Goal: Task Accomplishment & Management: Use online tool/utility

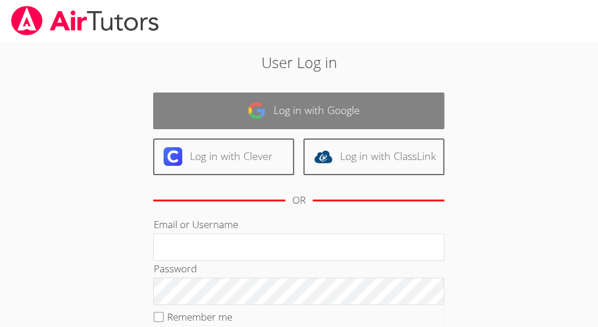
click at [318, 116] on link "Log in with Google" at bounding box center [298, 111] width 291 height 37
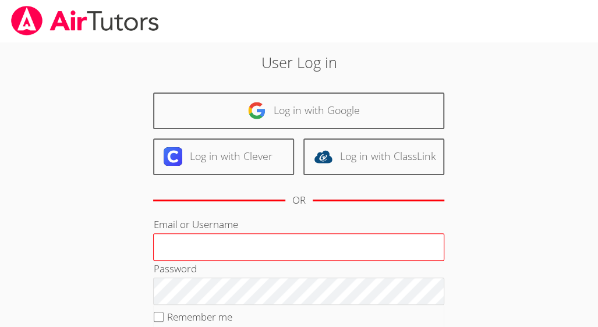
click at [243, 243] on input "Email or Username" at bounding box center [298, 247] width 291 height 28
type input "nurta2001@gmail.com"
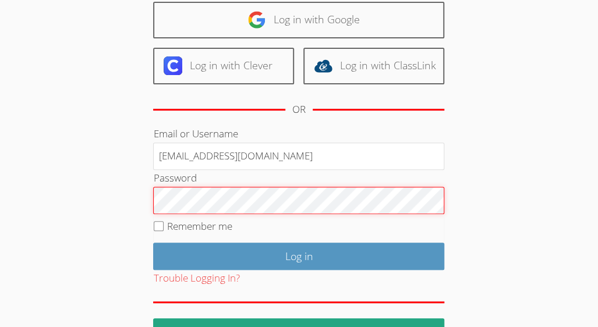
click at [153, 243] on input "Log in" at bounding box center [298, 256] width 291 height 27
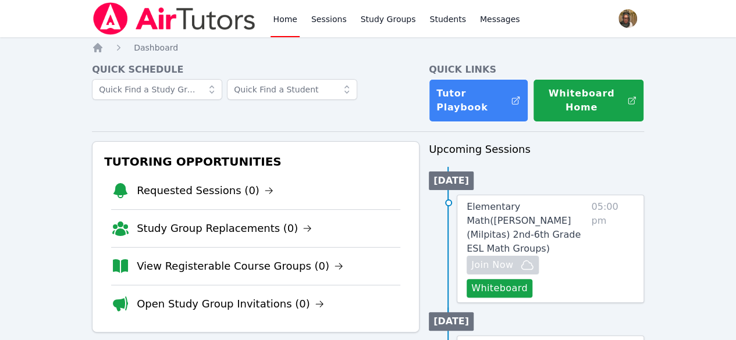
click at [240, 215] on li "Study Group Replacements (0)" at bounding box center [255, 229] width 289 height 38
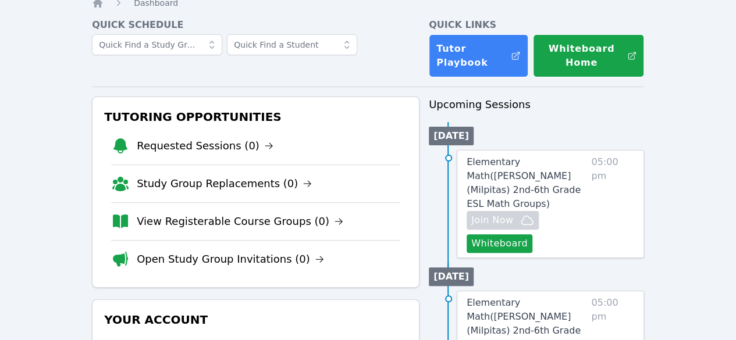
scroll to position [45, 0]
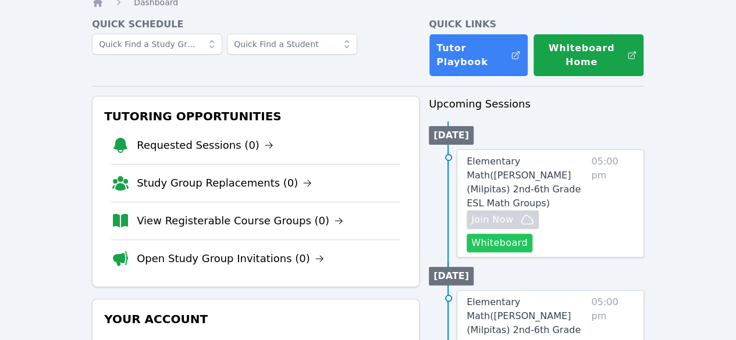
click at [504, 234] on button "Whiteboard" at bounding box center [500, 243] width 66 height 19
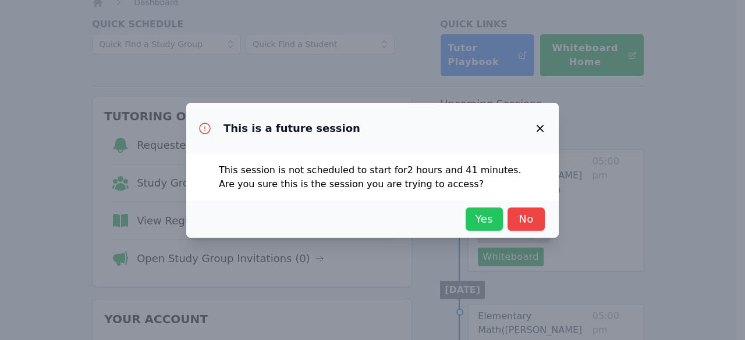
click at [477, 218] on span "Yes" at bounding box center [484, 219] width 26 height 16
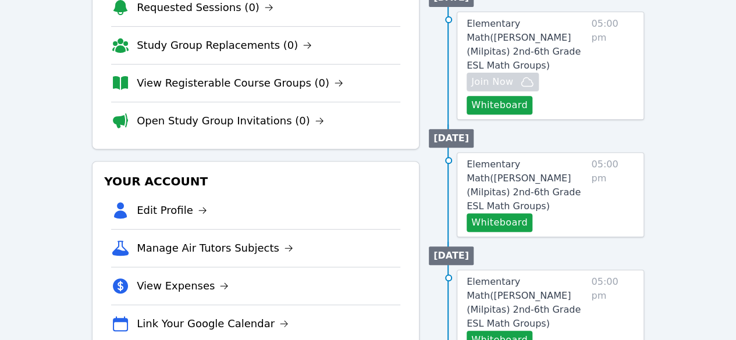
scroll to position [0, 0]
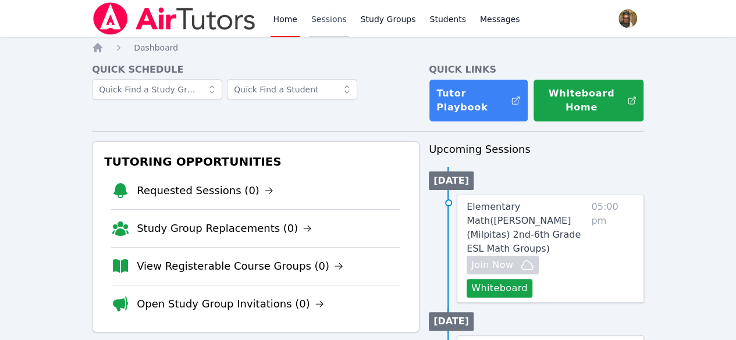
click at [325, 17] on link "Sessions" at bounding box center [329, 18] width 40 height 37
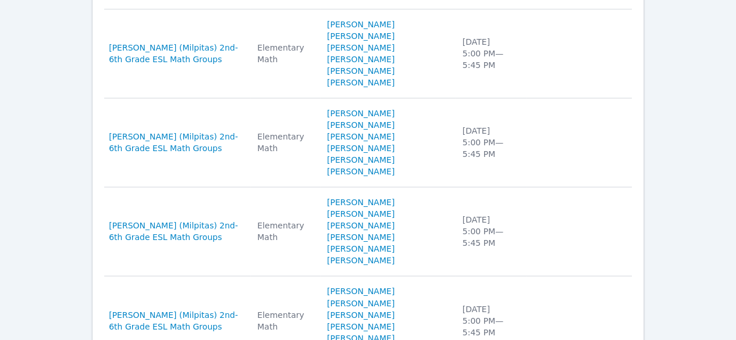
scroll to position [850, 0]
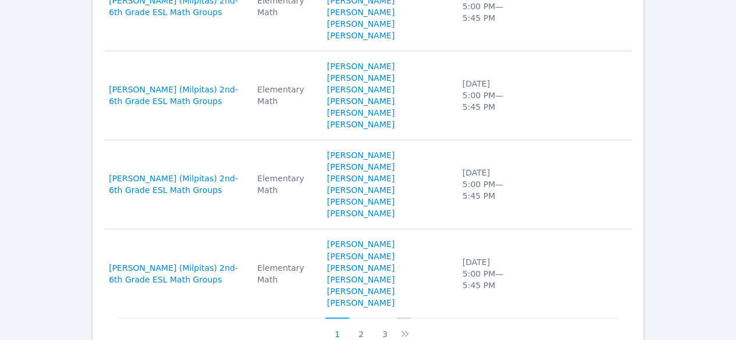
click at [399, 327] on icon at bounding box center [405, 334] width 12 height 12
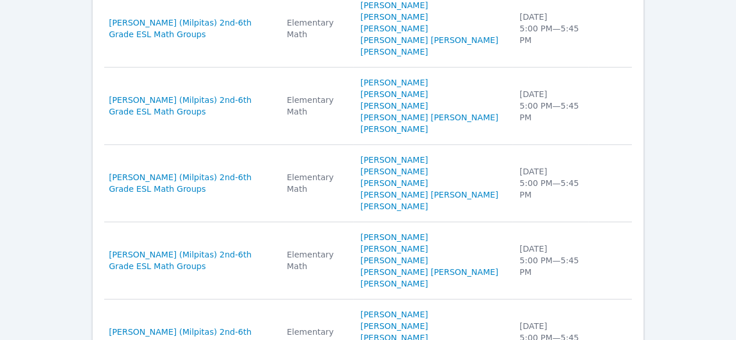
scroll to position [733, 0]
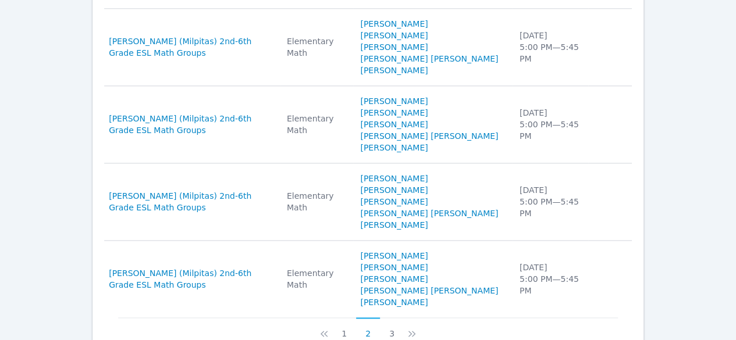
click at [369, 318] on button "2" at bounding box center [368, 329] width 24 height 22
click at [390, 318] on button "3" at bounding box center [392, 329] width 24 height 22
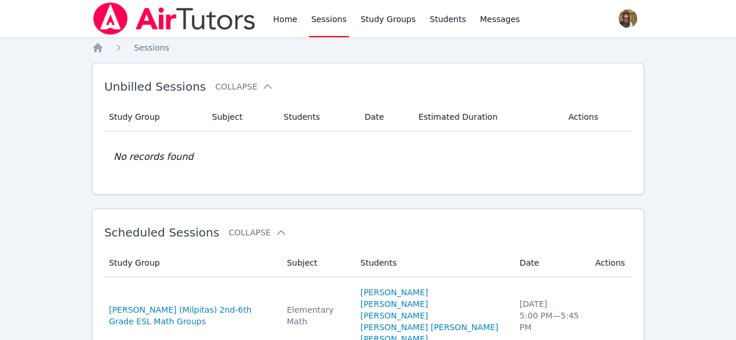
scroll to position [143, 0]
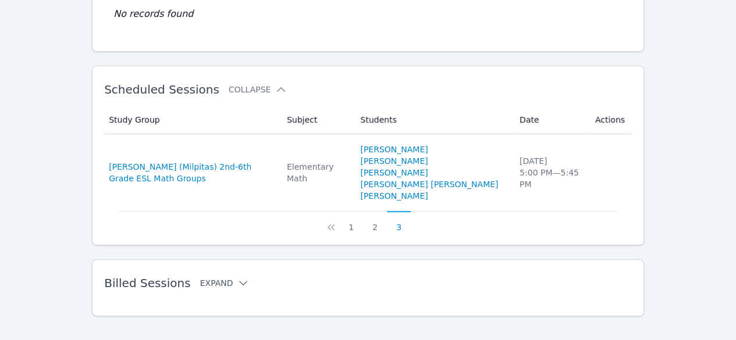
click at [221, 278] on button "Expand" at bounding box center [224, 284] width 49 height 12
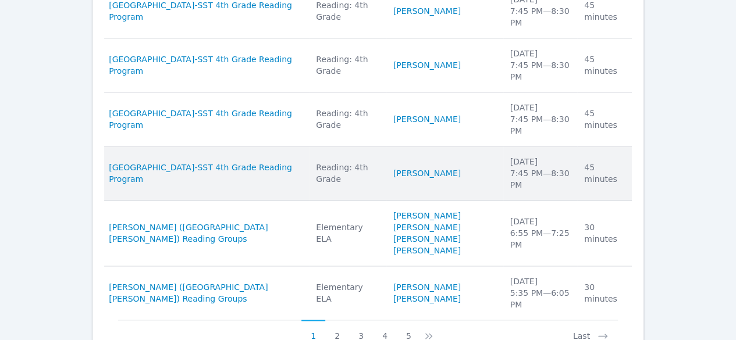
scroll to position [728, 0]
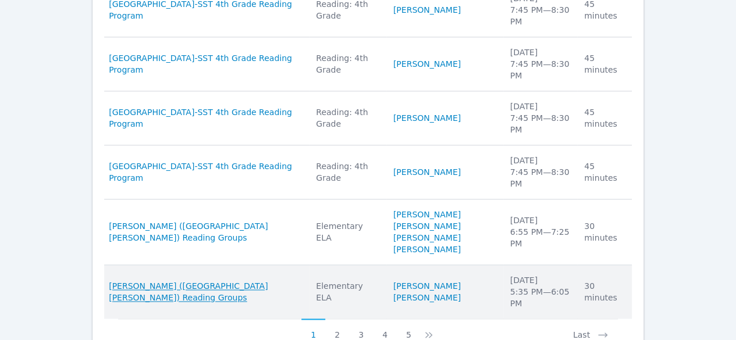
click at [226, 281] on span "Harvey (Santa Ana) Reading Groups" at bounding box center [205, 292] width 193 height 23
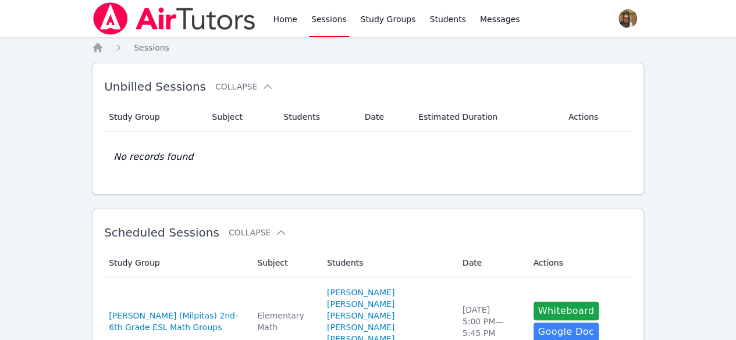
scroll to position [728, 0]
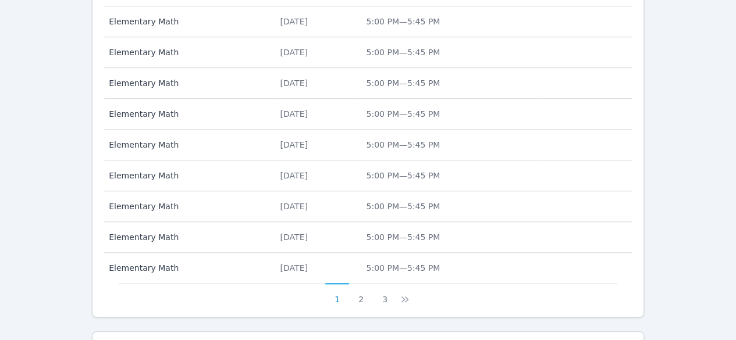
scroll to position [600, 0]
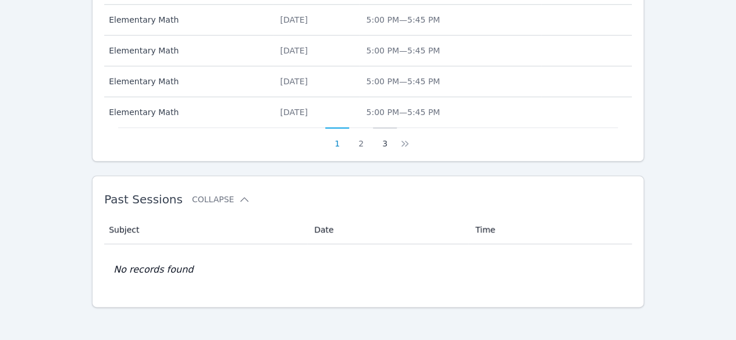
click at [381, 140] on button "3" at bounding box center [385, 138] width 24 height 22
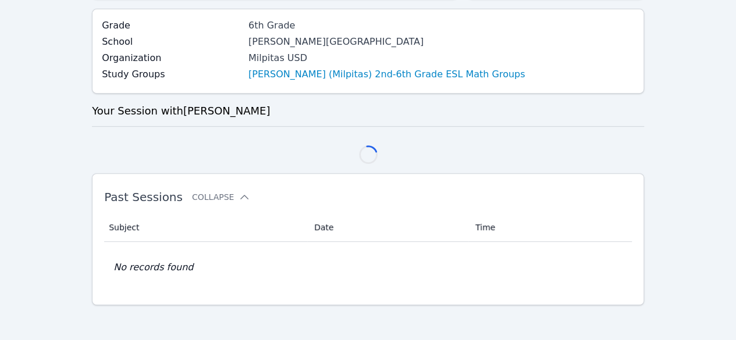
scroll to position [331, 0]
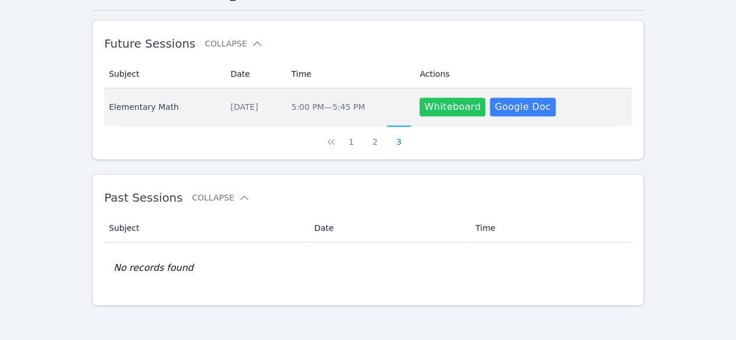
click at [446, 103] on button "Whiteboard" at bounding box center [453, 107] width 66 height 19
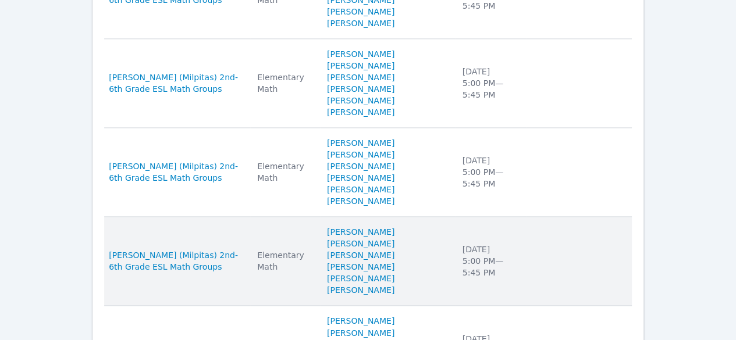
scroll to position [850, 0]
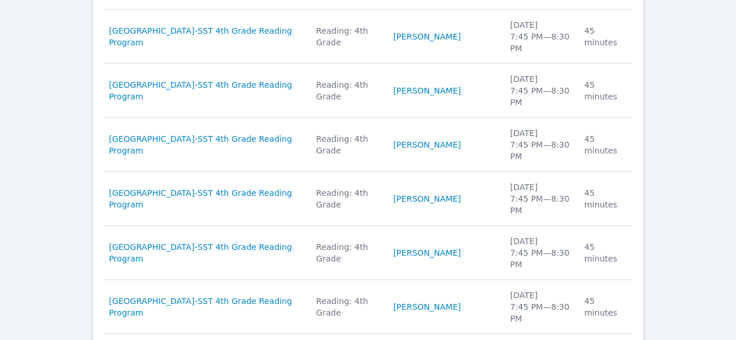
scroll to position [1457, 0]
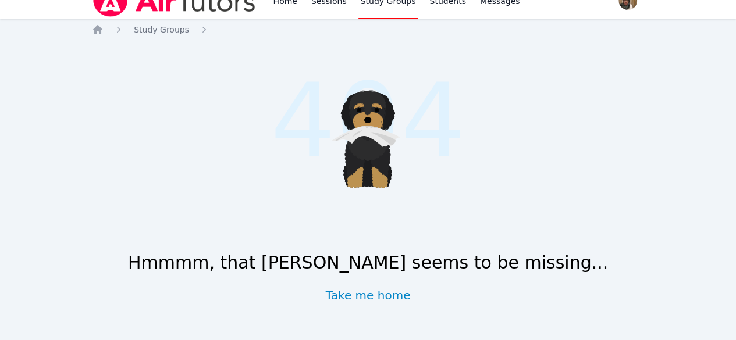
scroll to position [17, 0]
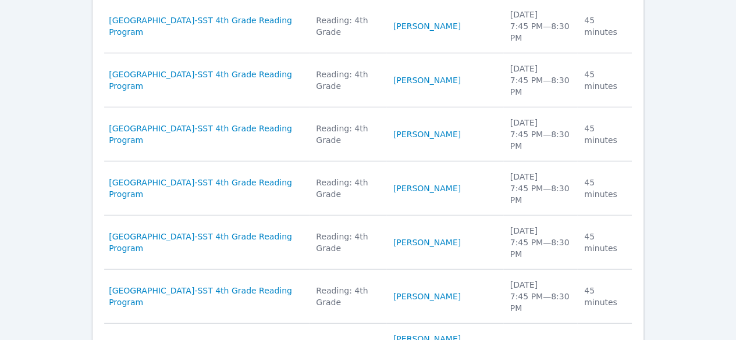
scroll to position [1457, 0]
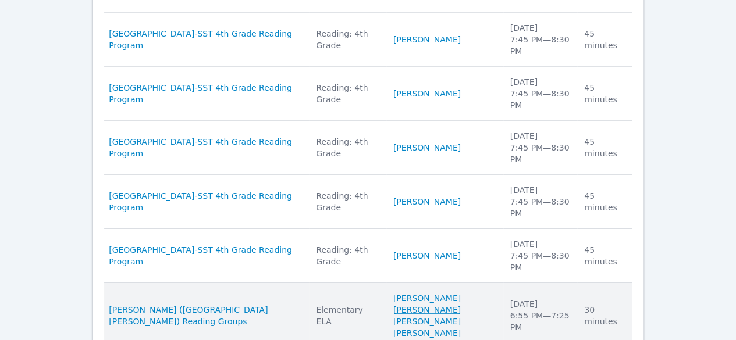
click at [395, 304] on link "Kaitlyn Quintero" at bounding box center [427, 310] width 68 height 12
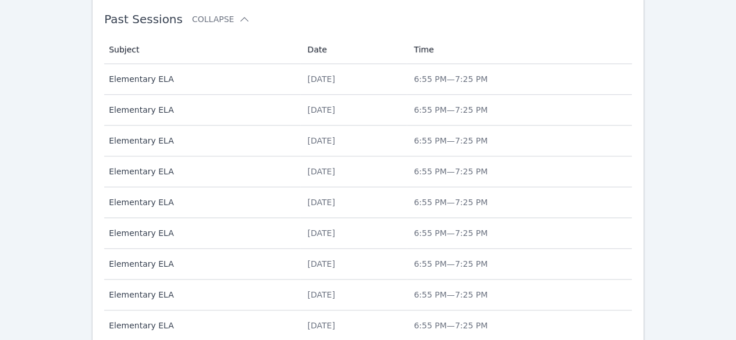
scroll to position [616, 0]
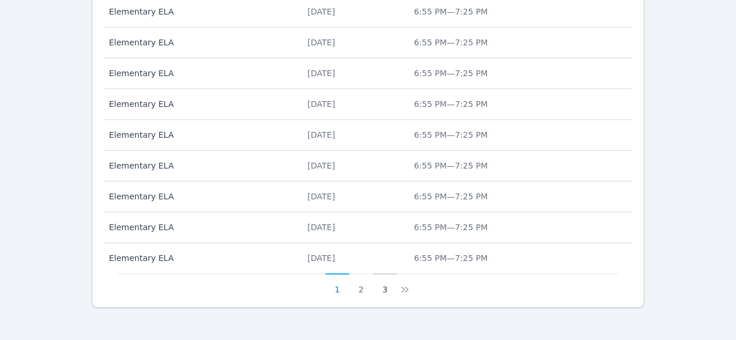
click at [386, 290] on button "3" at bounding box center [385, 285] width 24 height 22
click at [398, 288] on button "3" at bounding box center [399, 285] width 24 height 22
click at [374, 286] on button "2" at bounding box center [375, 285] width 24 height 22
click at [344, 288] on button "1" at bounding box center [344, 285] width 24 height 22
click at [367, 288] on button "2" at bounding box center [361, 285] width 24 height 22
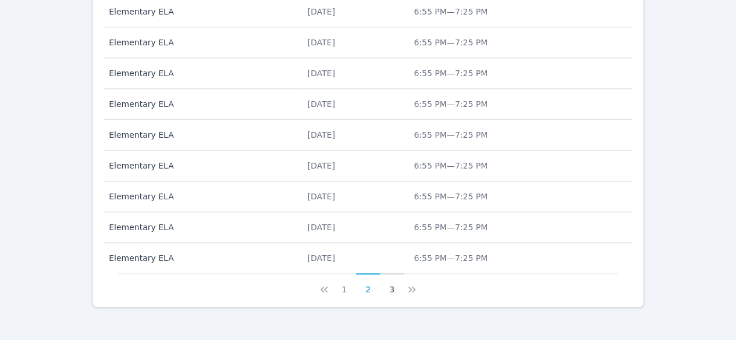
click at [391, 289] on button "3" at bounding box center [392, 285] width 24 height 22
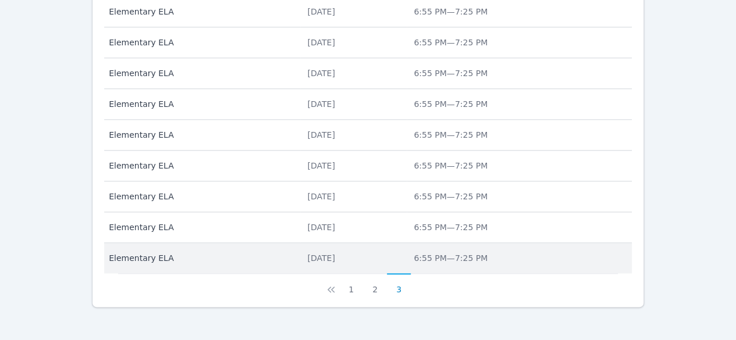
click at [307, 253] on div "Tue Jan 21" at bounding box center [353, 259] width 93 height 12
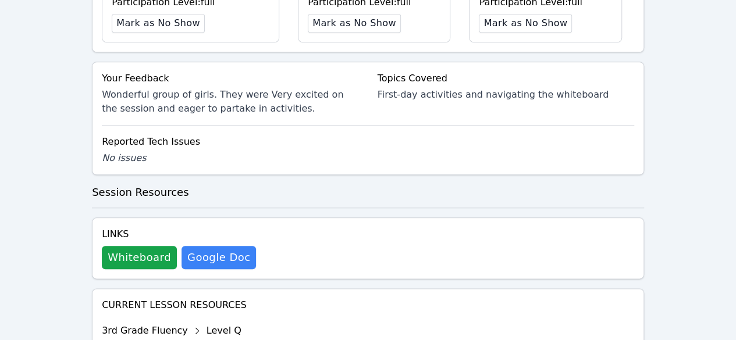
scroll to position [555, 0]
click at [137, 246] on button "Whiteboard" at bounding box center [139, 257] width 75 height 23
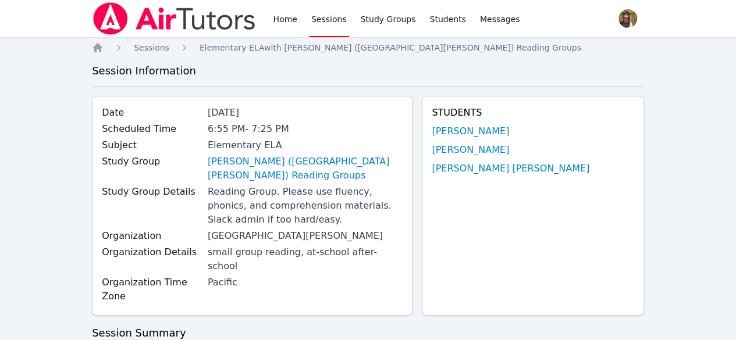
scroll to position [0, 0]
click at [156, 49] on span "Sessions" at bounding box center [152, 47] width 36 height 9
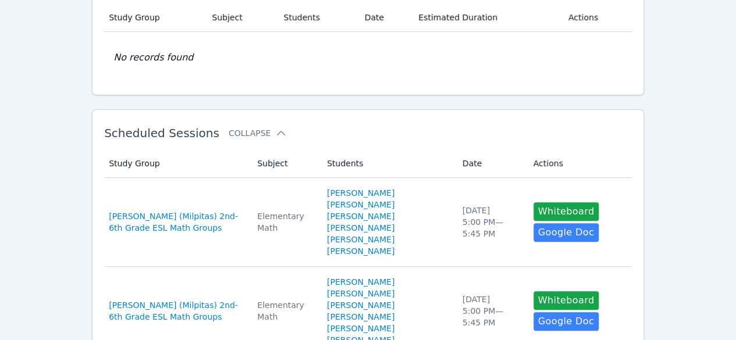
scroll to position [100, 0]
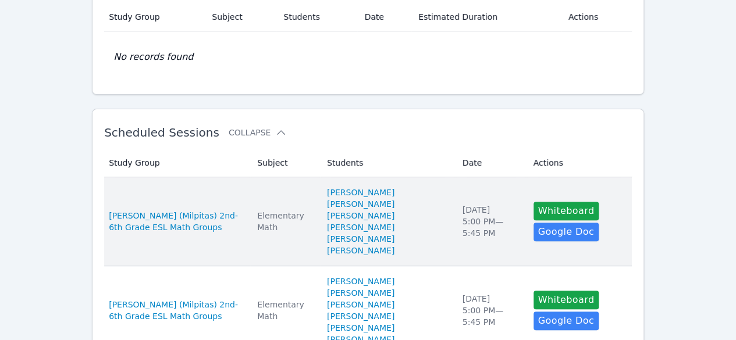
click at [192, 202] on td "Study Group Spangler (Milpitas) 2nd-6th Grade ESL Math Groups" at bounding box center [177, 222] width 146 height 89
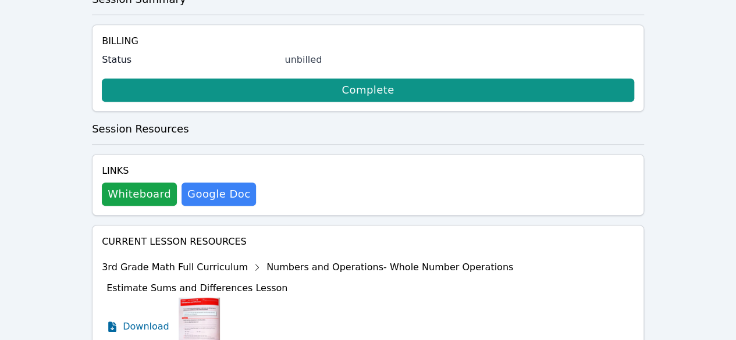
scroll to position [388, 0]
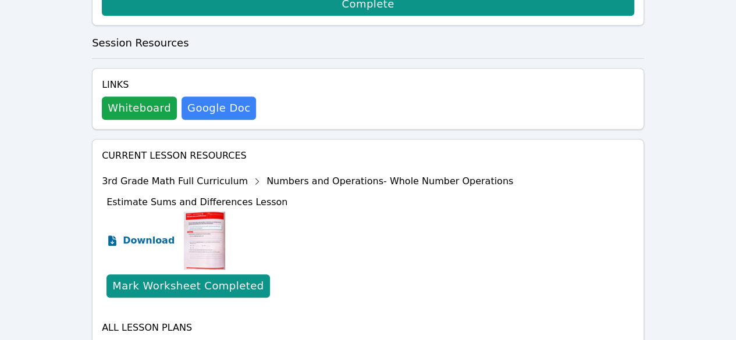
click at [134, 234] on span "Download" at bounding box center [149, 241] width 52 height 14
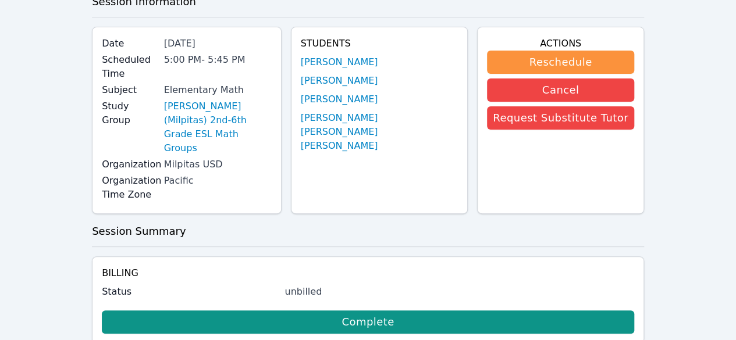
scroll to position [0, 0]
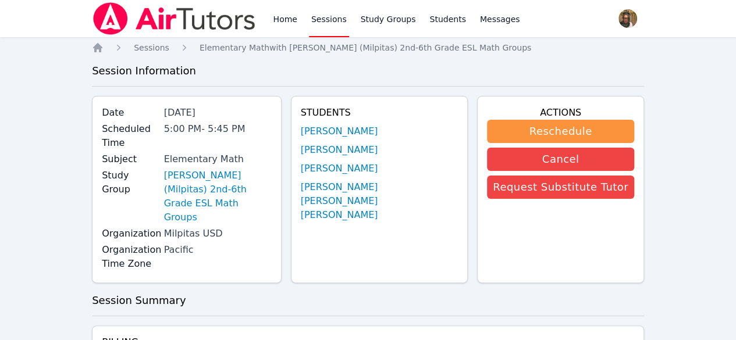
click at [331, 24] on link "Sessions" at bounding box center [329, 18] width 40 height 37
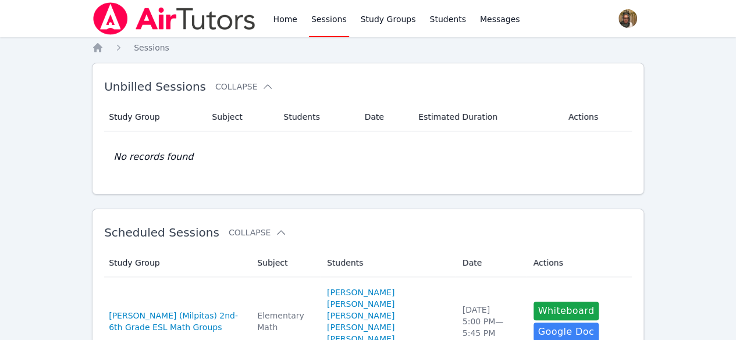
click at [404, 166] on td "No records found" at bounding box center [368, 157] width 528 height 51
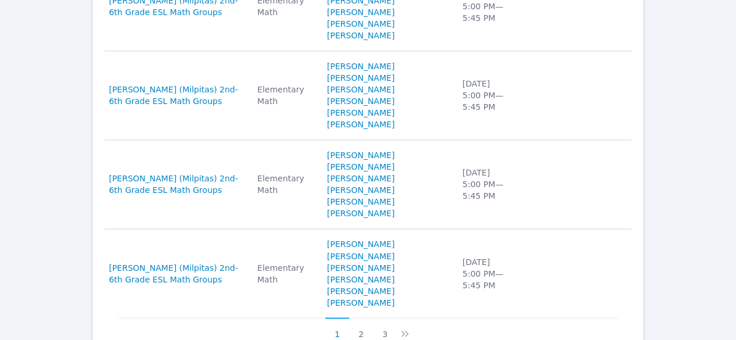
scroll to position [849, 0]
click at [382, 318] on button "3" at bounding box center [385, 329] width 24 height 22
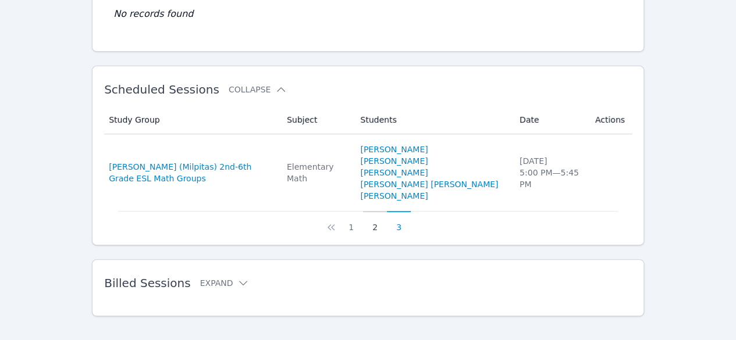
click at [374, 218] on button "2" at bounding box center [375, 222] width 24 height 22
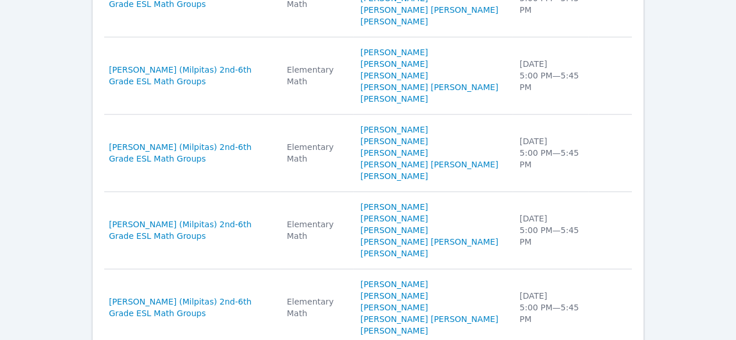
scroll to position [733, 0]
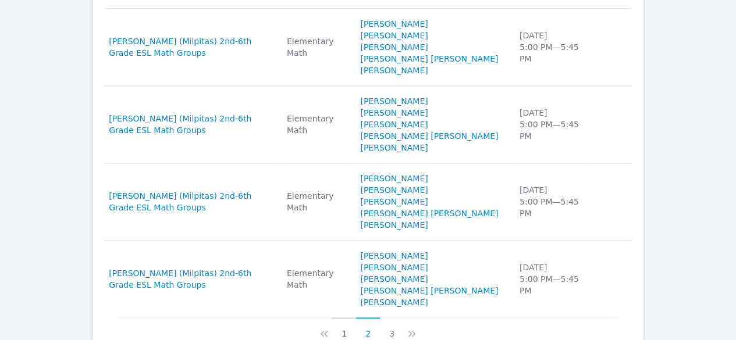
click at [341, 318] on button "1" at bounding box center [344, 329] width 24 height 22
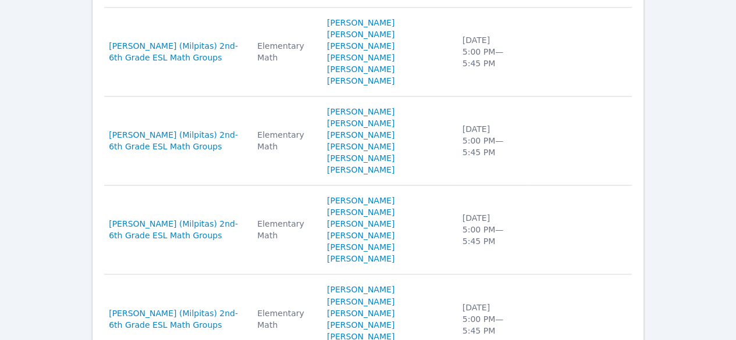
scroll to position [810, 0]
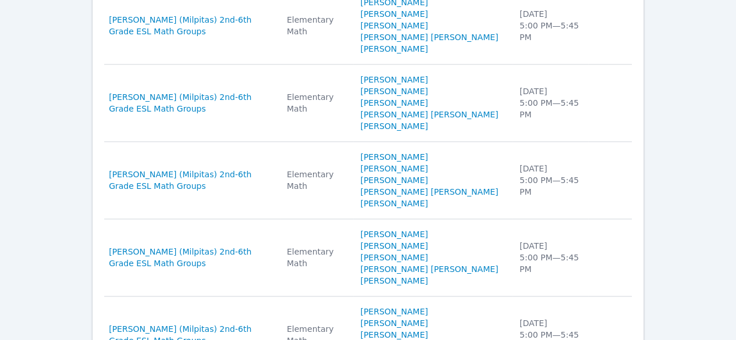
scroll to position [679, 0]
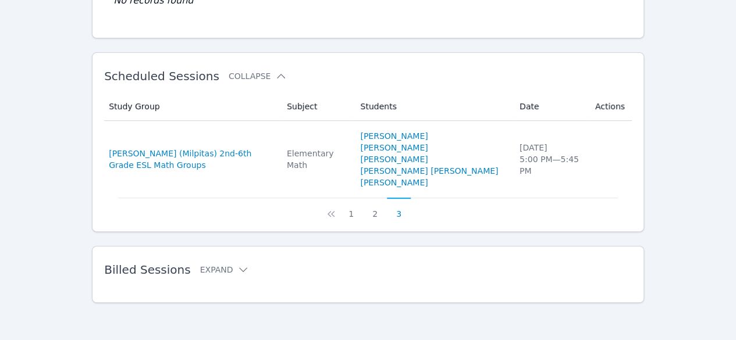
scroll to position [143, 0]
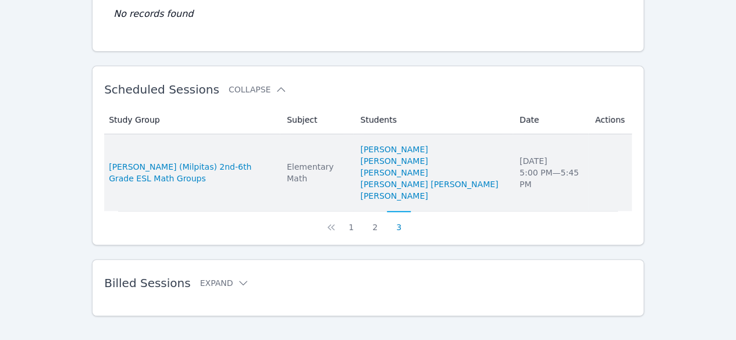
click at [353, 190] on td "Subject Elementary Math" at bounding box center [316, 172] width 73 height 77
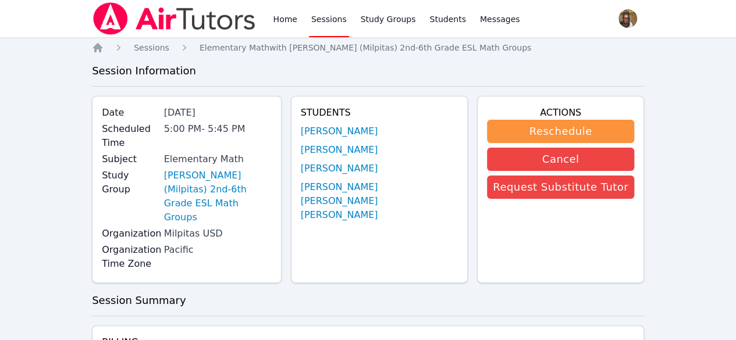
click at [310, 20] on link "Sessions" at bounding box center [329, 18] width 40 height 37
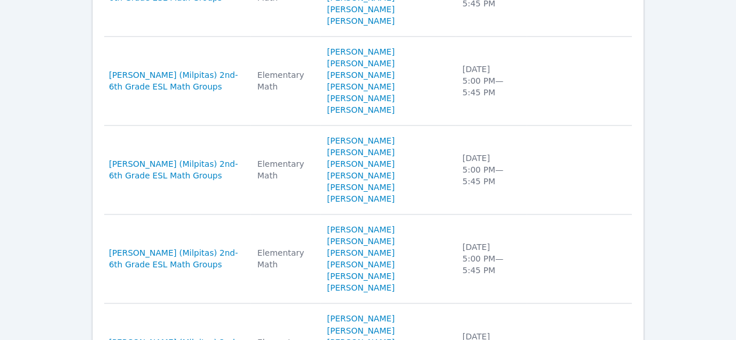
scroll to position [850, 0]
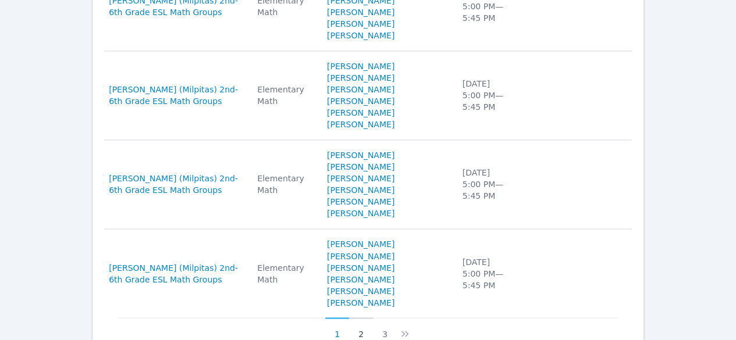
click at [367, 318] on button "2" at bounding box center [361, 329] width 24 height 22
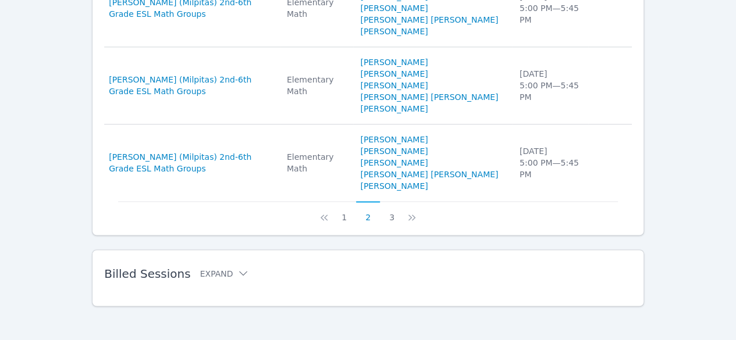
scroll to position [733, 0]
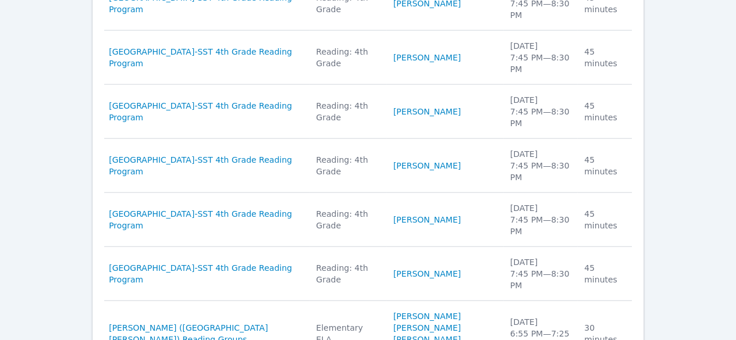
scroll to position [1341, 0]
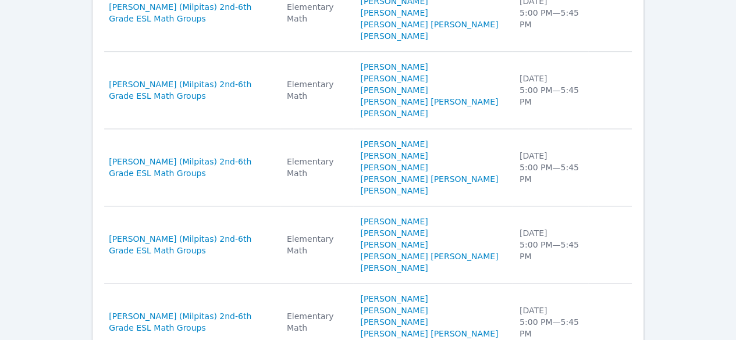
scroll to position [1318, 0]
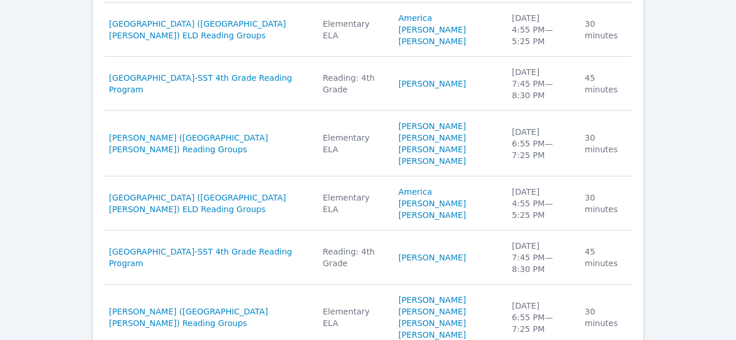
scroll to position [1168, 0]
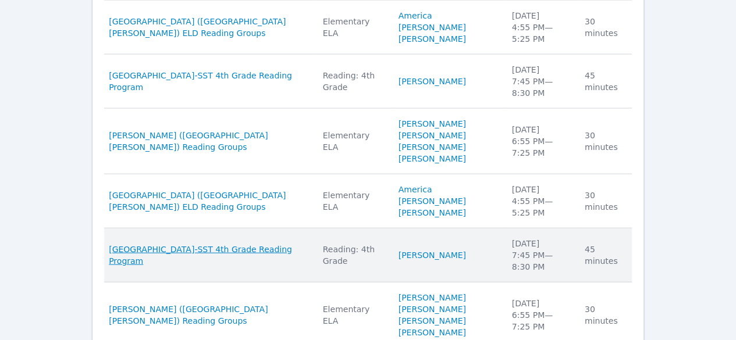
click at [257, 244] on span "South San Francisco-SST 4th Grade Reading Program" at bounding box center [209, 255] width 200 height 23
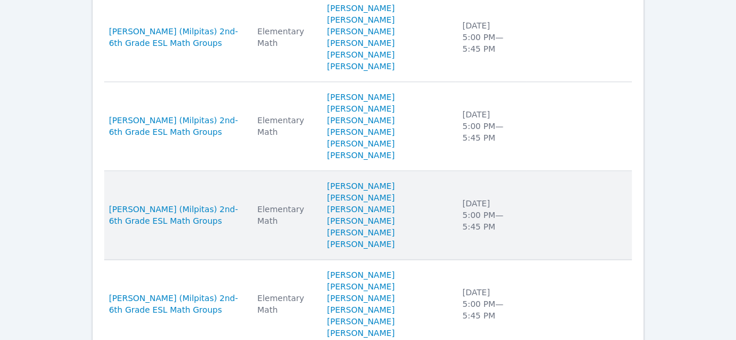
scroll to position [850, 0]
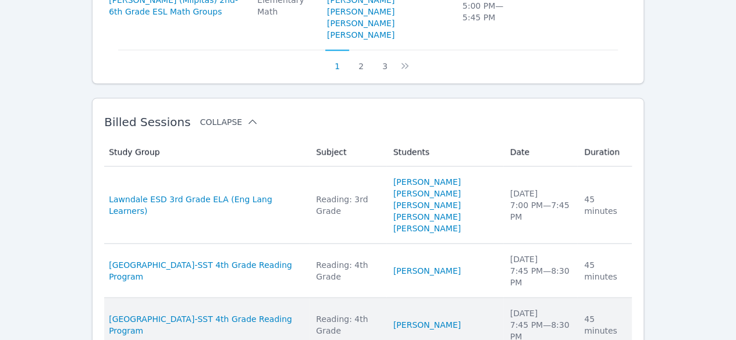
scroll to position [1119, 0]
click at [410, 318] on link "Michelle Ling" at bounding box center [427, 324] width 68 height 12
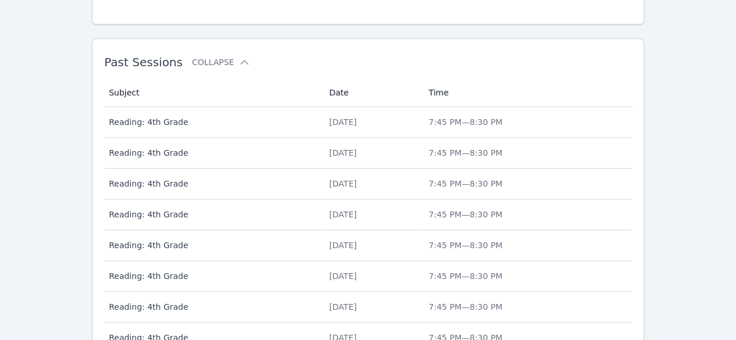
scroll to position [616, 0]
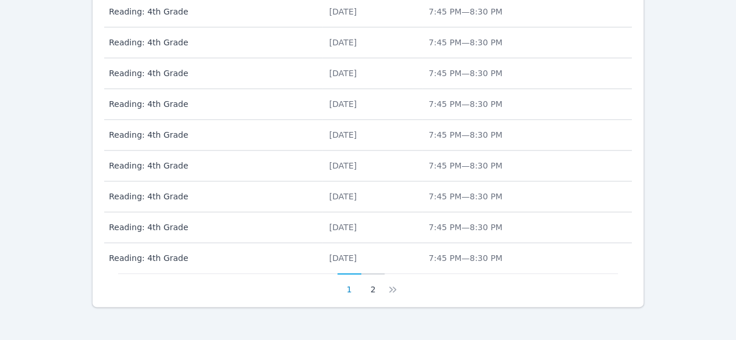
click at [377, 285] on button "2" at bounding box center [373, 285] width 24 height 22
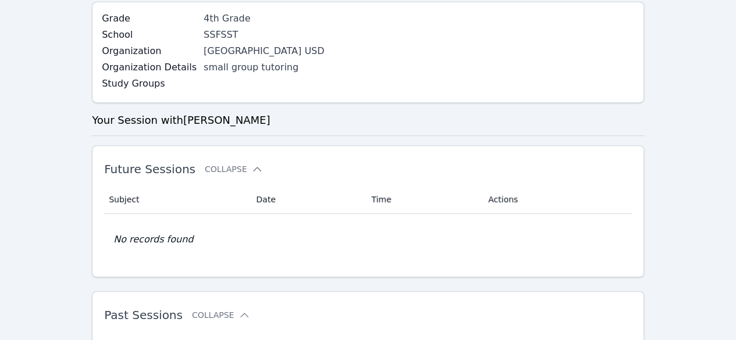
scroll to position [586, 0]
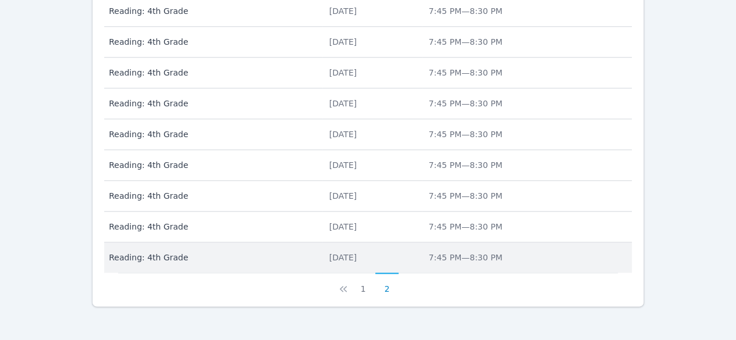
click at [379, 258] on div "Mon Mar 3" at bounding box center [372, 258] width 86 height 12
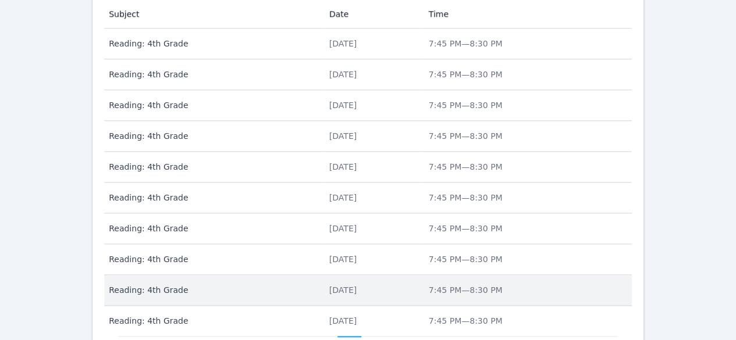
scroll to position [616, 0]
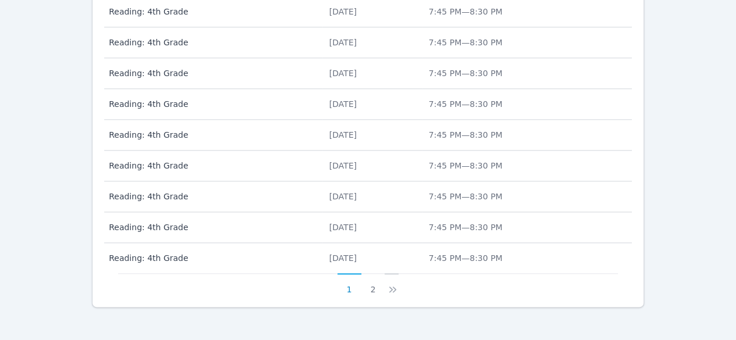
click at [391, 286] on icon at bounding box center [393, 290] width 12 height 12
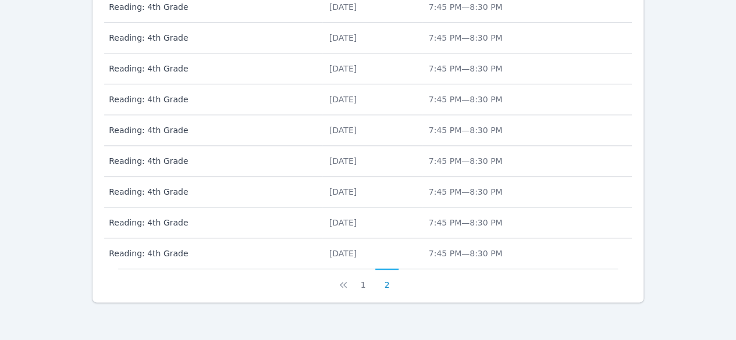
scroll to position [586, 0]
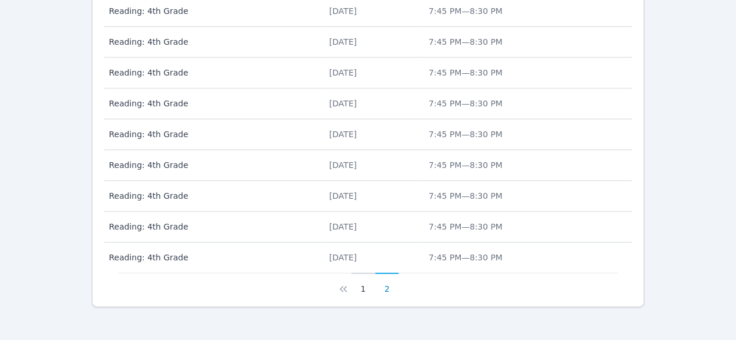
click at [364, 288] on button "1" at bounding box center [364, 284] width 24 height 22
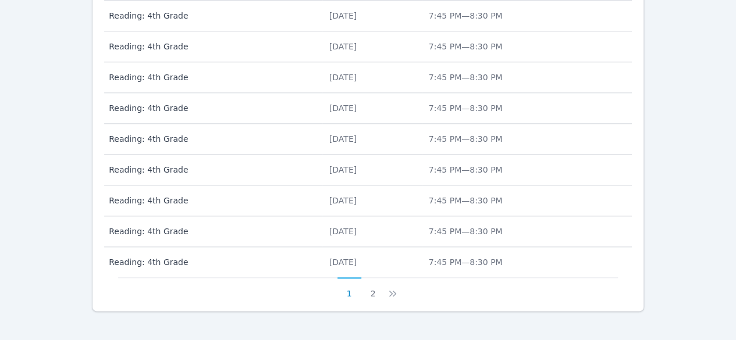
scroll to position [616, 0]
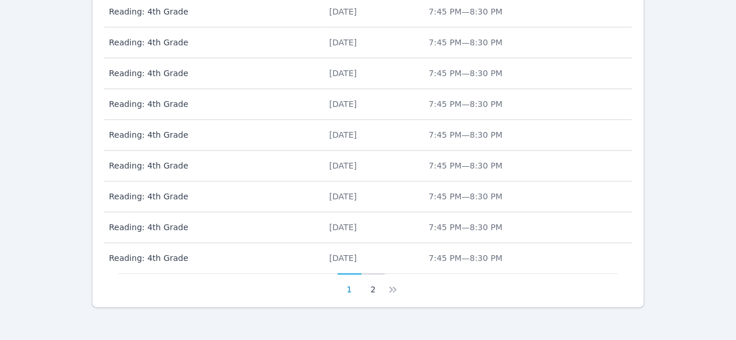
click at [373, 285] on button "2" at bounding box center [373, 285] width 24 height 22
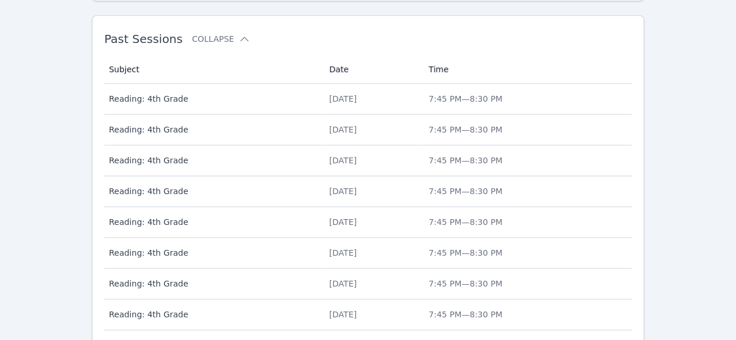
scroll to position [586, 0]
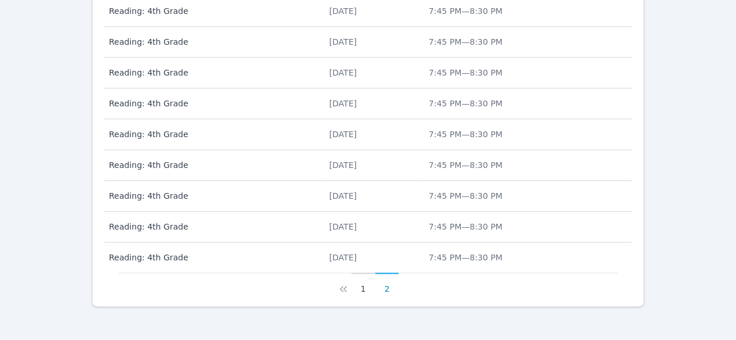
click at [364, 288] on button "1" at bounding box center [364, 284] width 24 height 22
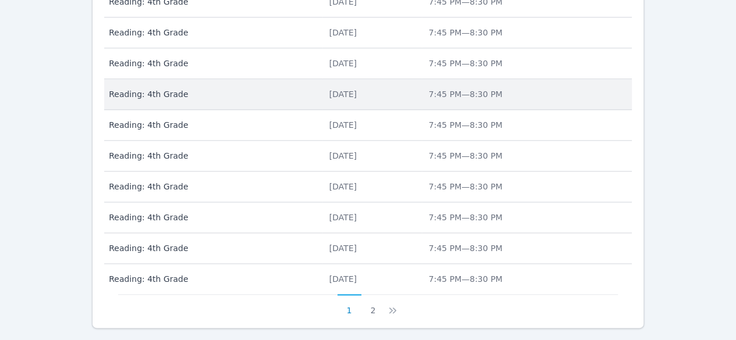
scroll to position [616, 0]
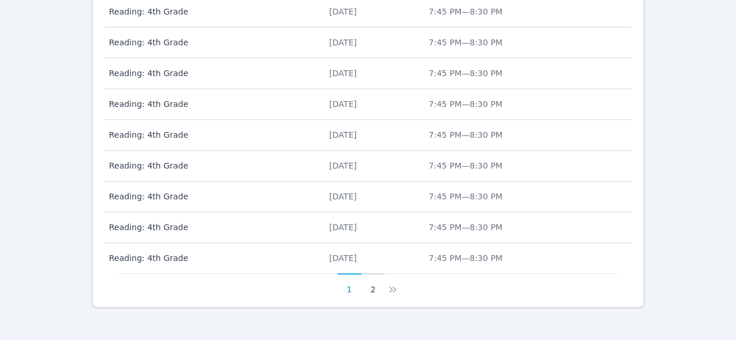
click at [374, 285] on button "2" at bounding box center [373, 285] width 24 height 22
click at [374, 285] on button "1" at bounding box center [364, 284] width 24 height 22
click at [369, 283] on button "2" at bounding box center [373, 285] width 24 height 22
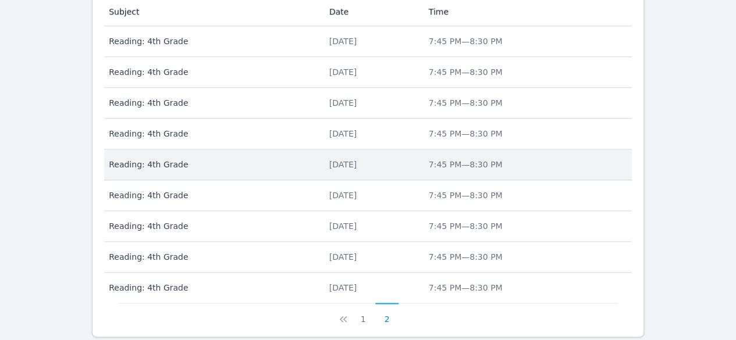
scroll to position [558, 0]
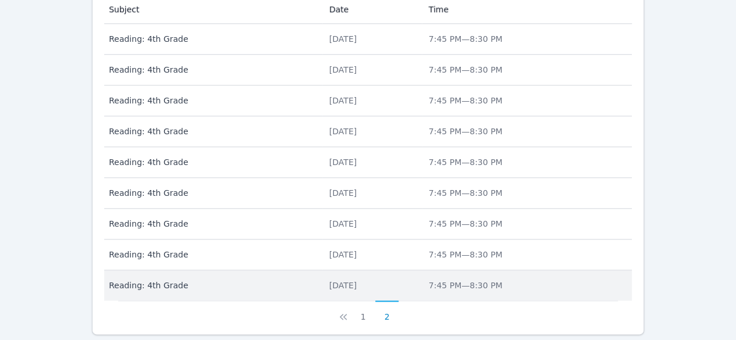
click at [332, 282] on div "Mon Mar 3" at bounding box center [372, 286] width 86 height 12
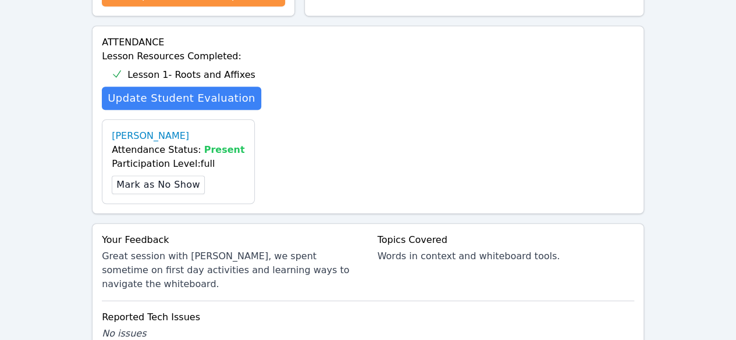
scroll to position [534, 0]
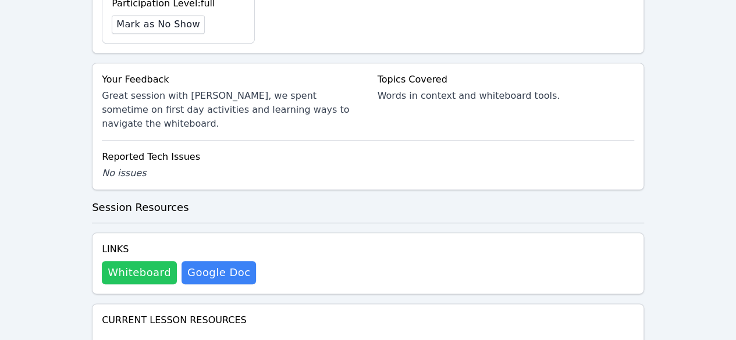
click at [134, 261] on button "Whiteboard" at bounding box center [139, 272] width 75 height 23
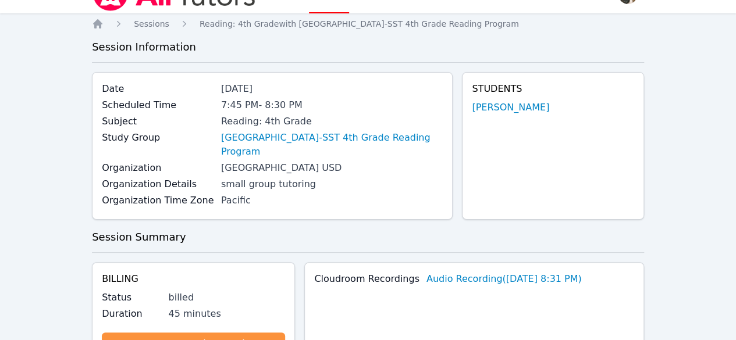
scroll to position [0, 0]
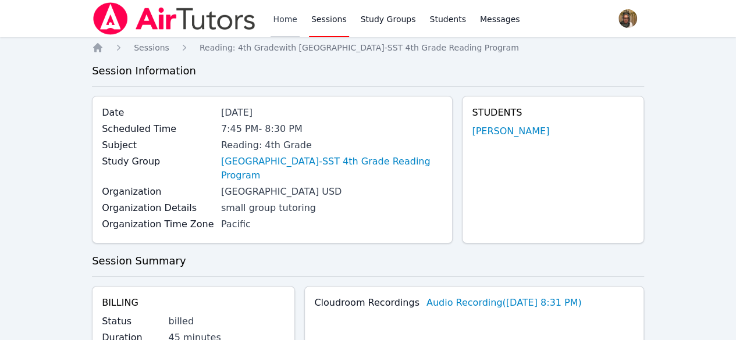
click at [284, 26] on link "Home" at bounding box center [285, 18] width 29 height 37
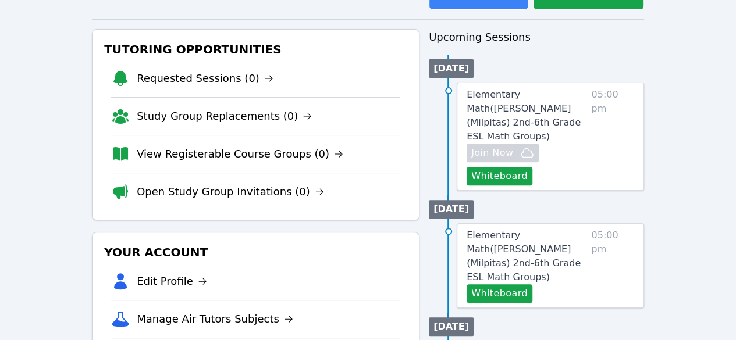
scroll to position [116, 0]
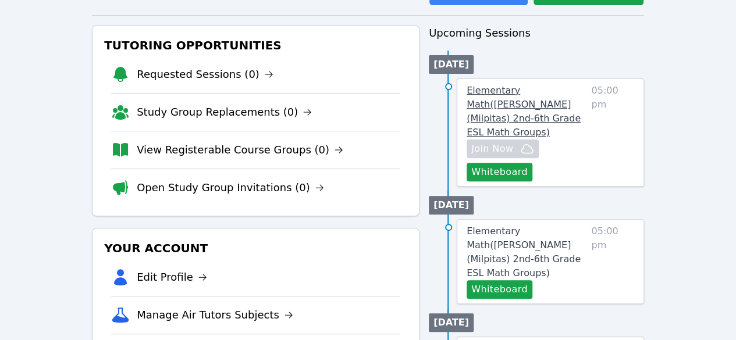
click at [513, 105] on span "Elementary Math ( Spangler (Milpitas) 2nd-6th Grade ESL Math Groups )" at bounding box center [524, 111] width 114 height 53
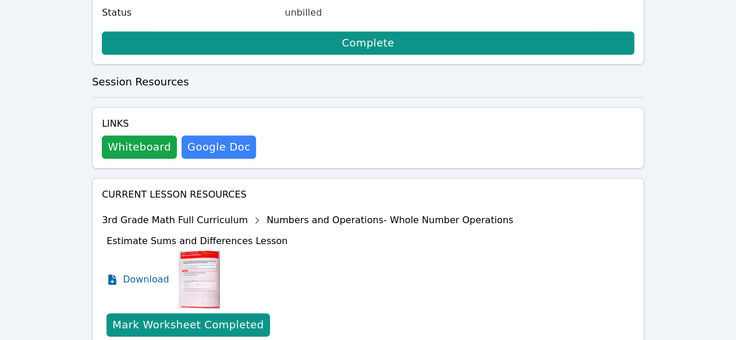
scroll to position [388, 0]
